Goal: Register for event/course

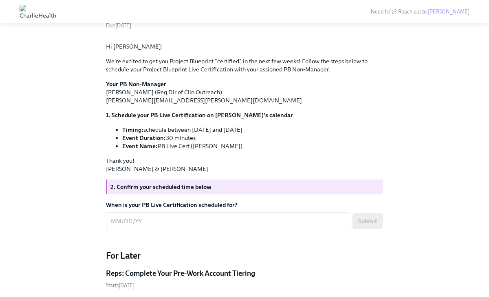
scroll to position [396, 0]
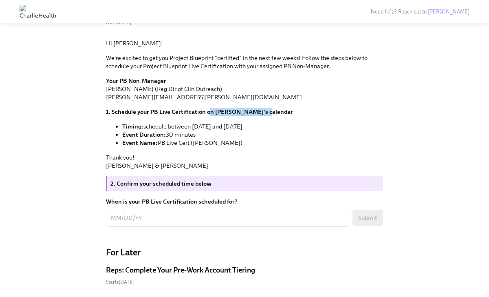
drag, startPoint x: 270, startPoint y: 237, endPoint x: 208, endPoint y: 240, distance: 62.0
click at [208, 116] on p "1. Schedule your PB Live Certification on [PERSON_NAME]'s calendar" at bounding box center [244, 112] width 277 height 8
click at [202, 115] on strong "1. Schedule your PB Live Certification on [PERSON_NAME]'s calendar" at bounding box center [199, 111] width 187 height 7
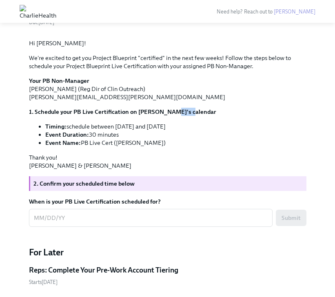
drag, startPoint x: 205, startPoint y: 240, endPoint x: 168, endPoint y: 238, distance: 37.1
click at [168, 116] on p "1. Schedule your PB Live Certification on [PERSON_NAME]'s calendar" at bounding box center [167, 112] width 277 height 8
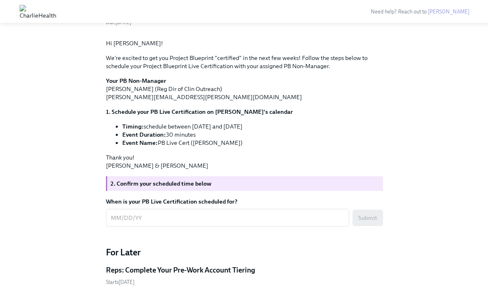
click at [185, 170] on div "Hi [PERSON_NAME]! We're excited to get you Project Blueprint "certified" in the…" at bounding box center [244, 104] width 277 height 130
drag, startPoint x: 204, startPoint y: 239, endPoint x: 151, endPoint y: 240, distance: 53.0
click at [151, 115] on strong "1. Schedule your PB Live Certification on [PERSON_NAME]'s calendar" at bounding box center [199, 111] width 187 height 7
copy strong "PB Live Certification"
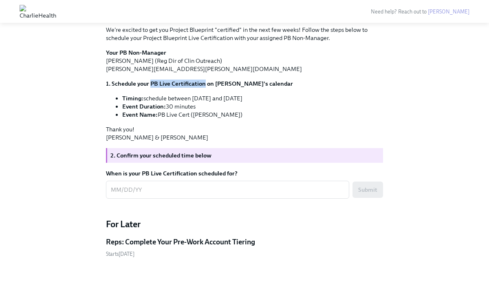
scroll to position [509, 0]
click at [132, 194] on textarea "When is your PB Live Certification scheduled for?" at bounding box center [228, 190] width 234 height 10
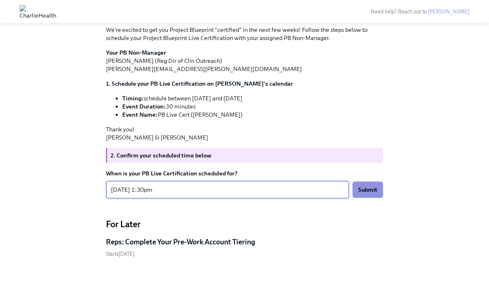
type textarea "[DATE] 1:30pm"
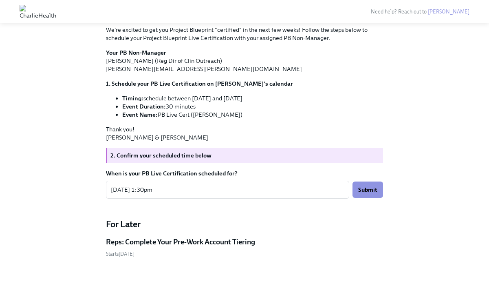
click at [370, 198] on div "[DATE] 1:30pm x ​ Submit" at bounding box center [244, 190] width 277 height 18
click at [368, 191] on span "Submit" at bounding box center [367, 189] width 19 height 8
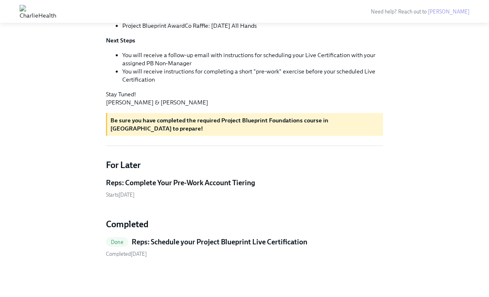
scroll to position [302, 0]
